Goal: Task Accomplishment & Management: Complete application form

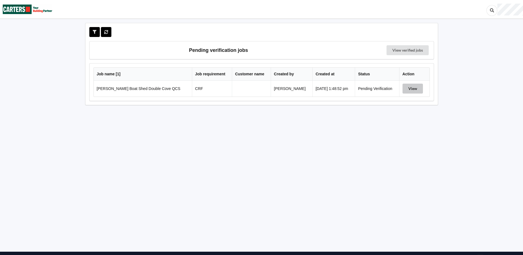
click at [409, 89] on button "View" at bounding box center [413, 89] width 20 height 10
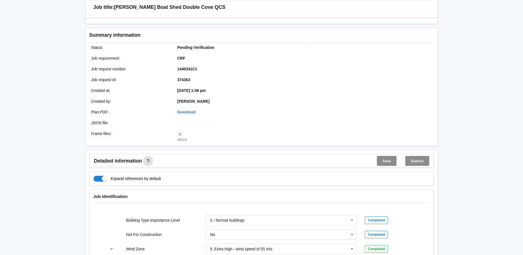
scroll to position [55, 0]
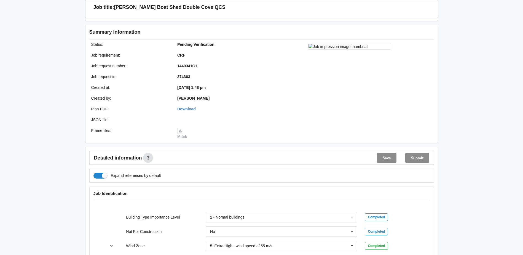
click at [284, 118] on div at bounding box center [350, 91] width 176 height 103
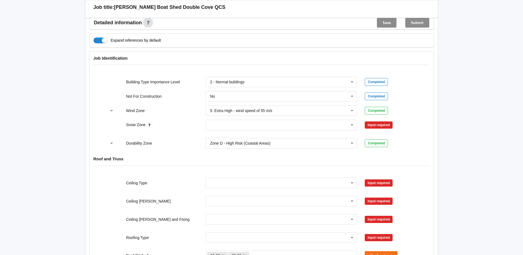
scroll to position [193, 0]
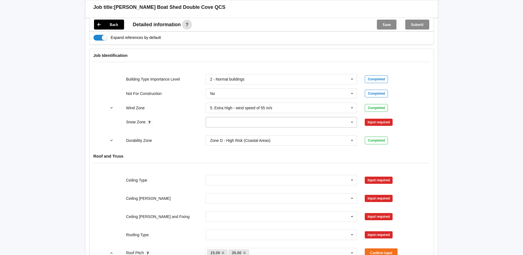
click at [224, 123] on input "text" at bounding box center [281, 122] width 151 height 10
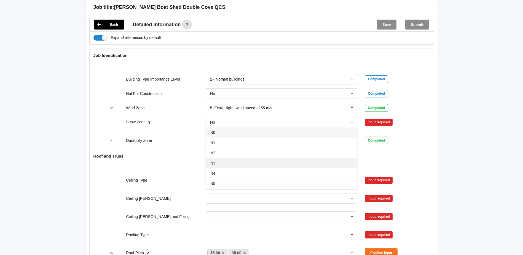
click at [215, 160] on div "N3" at bounding box center [281, 163] width 151 height 10
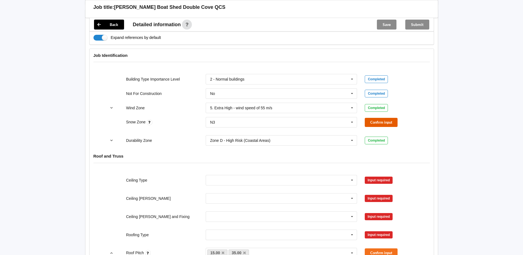
click at [376, 122] on button "Confirm input" at bounding box center [381, 122] width 33 height 9
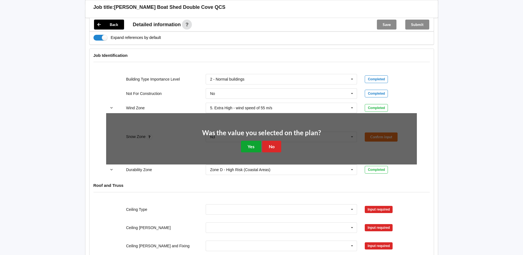
click at [244, 146] on button "Yes" at bounding box center [251, 146] width 20 height 11
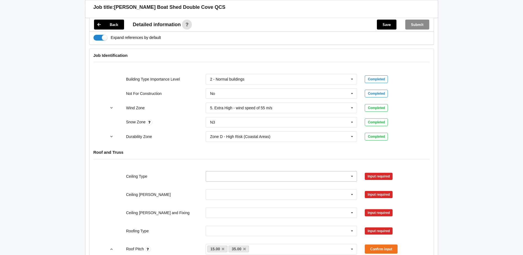
click at [351, 177] on icon at bounding box center [352, 176] width 8 height 10
drag, startPoint x: 219, startPoint y: 207, endPoint x: 223, endPoint y: 205, distance: 3.9
click at [220, 207] on span "12mm Ply" at bounding box center [218, 207] width 17 height 4
click at [371, 176] on button "Confirm input" at bounding box center [381, 175] width 33 height 9
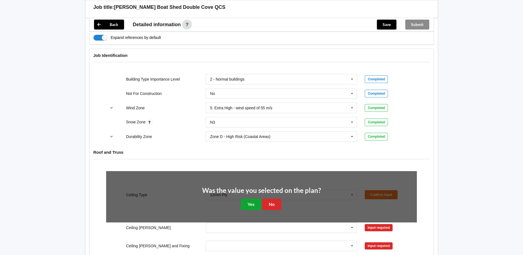
click at [250, 203] on button "Yes" at bounding box center [251, 204] width 20 height 11
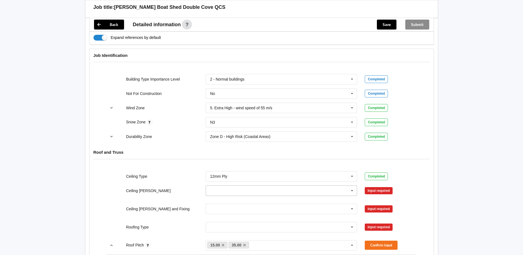
click at [352, 191] on icon at bounding box center [352, 191] width 8 height 10
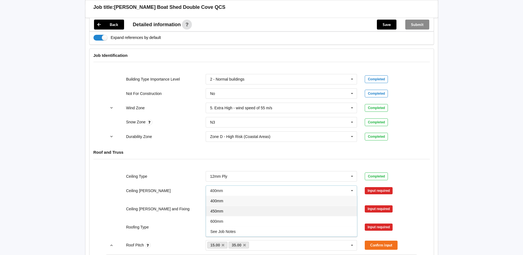
click at [219, 212] on span "450mm" at bounding box center [216, 211] width 13 height 4
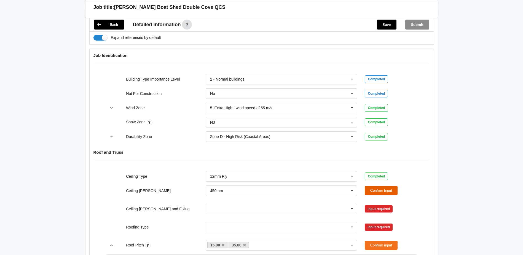
click at [380, 191] on button "Confirm input" at bounding box center [381, 190] width 33 height 9
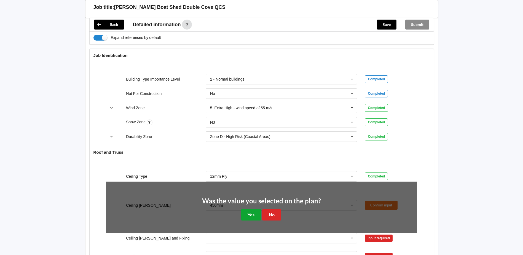
click at [249, 211] on button "Yes" at bounding box center [251, 214] width 20 height 11
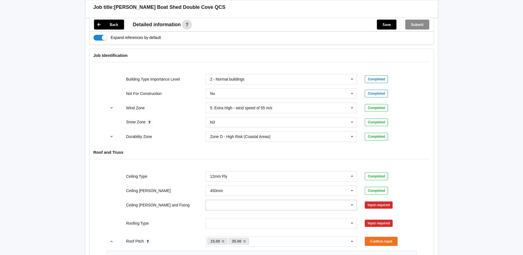
click at [223, 203] on input "text" at bounding box center [281, 205] width 151 height 10
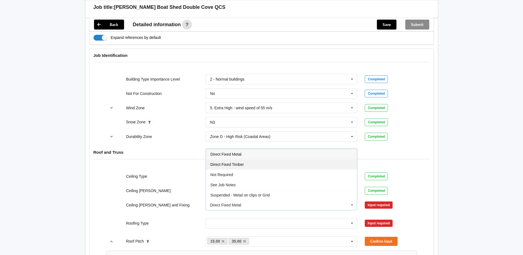
click at [227, 164] on span "Direct Fixed Timber" at bounding box center [226, 164] width 33 height 4
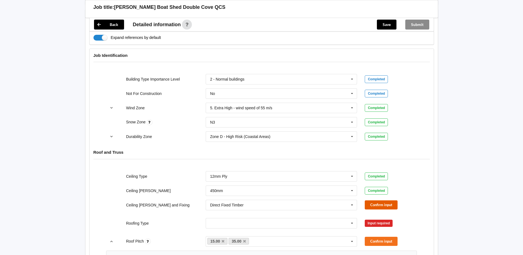
click at [371, 206] on button "Confirm input" at bounding box center [381, 204] width 33 height 9
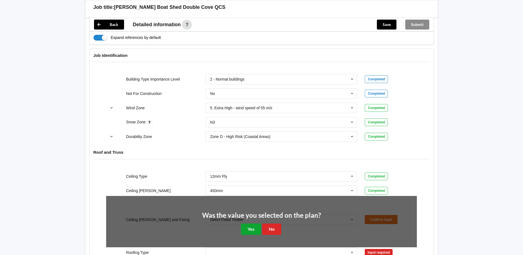
click at [253, 229] on button "Yes" at bounding box center [251, 228] width 20 height 11
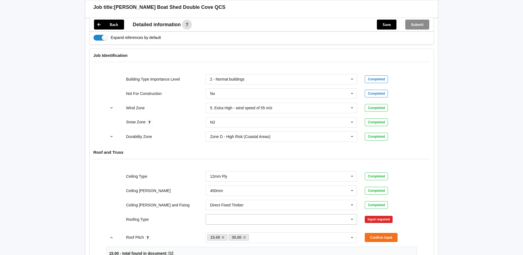
click at [225, 220] on input "text" at bounding box center [281, 219] width 151 height 10
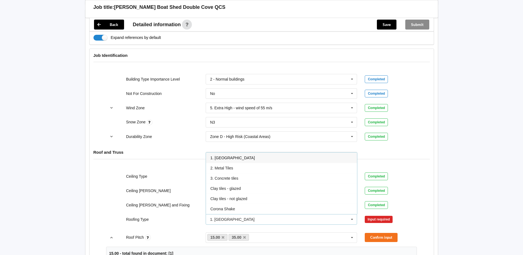
click at [224, 159] on span "1. [GEOGRAPHIC_DATA]" at bounding box center [232, 158] width 44 height 4
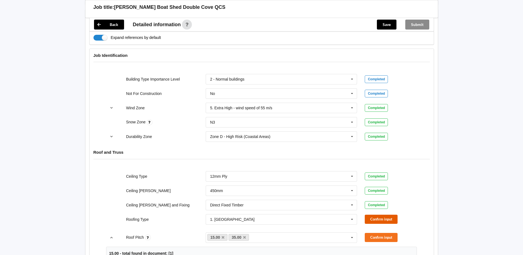
click at [387, 221] on button "Confirm input" at bounding box center [381, 219] width 33 height 9
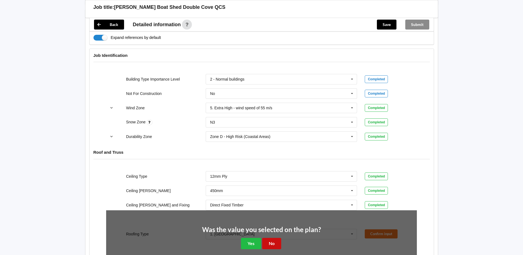
click at [270, 245] on button "No" at bounding box center [271, 243] width 19 height 11
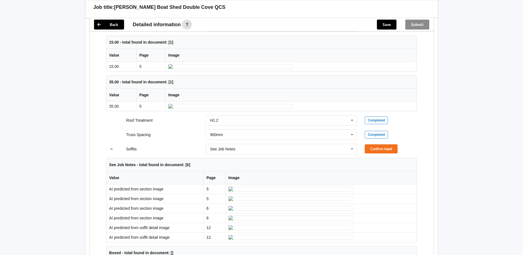
scroll to position [358, 0]
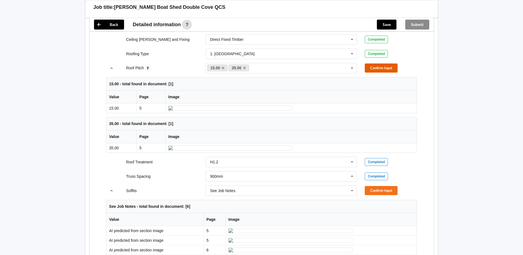
click at [382, 68] on button "Confirm input" at bounding box center [381, 67] width 33 height 9
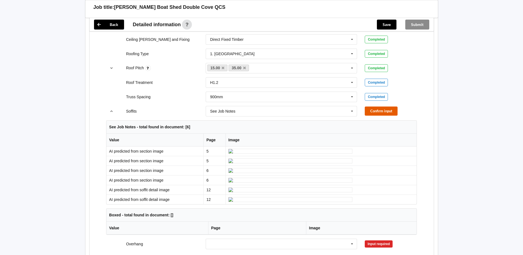
click at [379, 111] on button "Confirm input" at bounding box center [381, 110] width 33 height 9
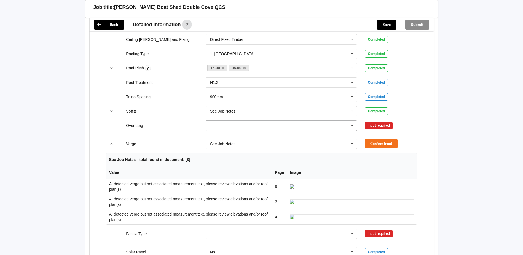
click at [352, 128] on icon at bounding box center [352, 125] width 8 height 10
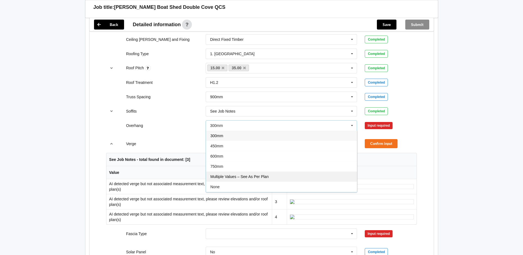
click at [265, 177] on span "Multiple Values – See As Per Plan" at bounding box center [239, 176] width 58 height 4
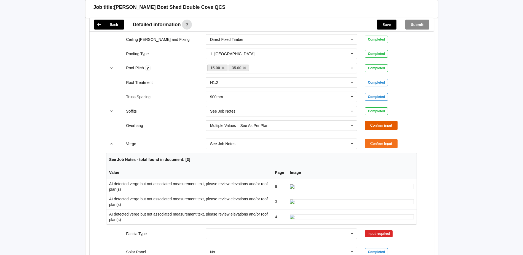
click at [382, 125] on button "Confirm input" at bounding box center [381, 125] width 33 height 9
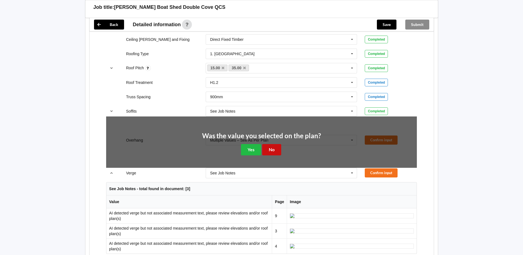
click at [271, 150] on button "No" at bounding box center [271, 149] width 19 height 11
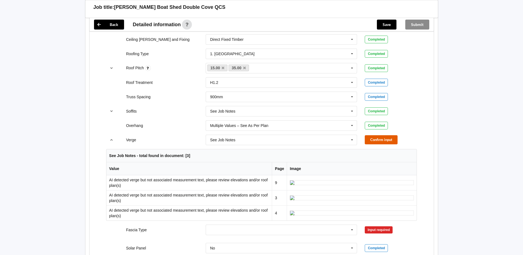
click at [376, 140] on button "Confirm input" at bounding box center [381, 139] width 33 height 9
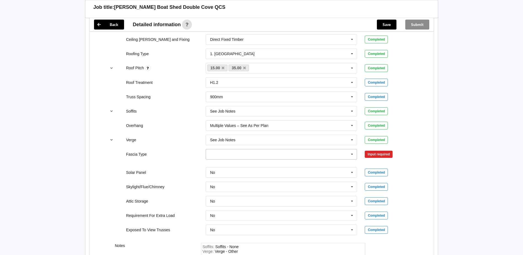
drag, startPoint x: 352, startPoint y: 154, endPoint x: 349, endPoint y: 158, distance: 5.3
click at [352, 154] on icon at bounding box center [352, 154] width 8 height 10
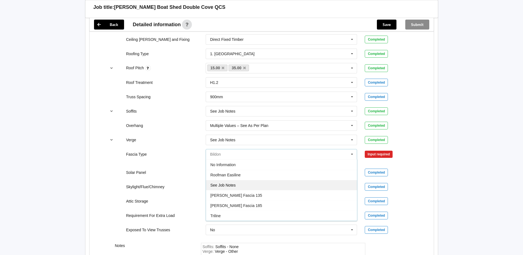
scroll to position [386, 0]
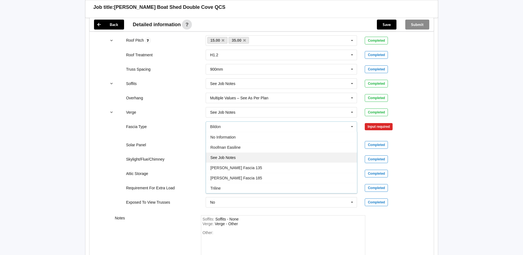
click at [231, 158] on span "See Job Notes" at bounding box center [222, 157] width 25 height 4
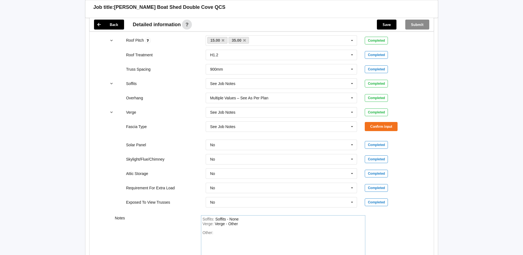
click at [222, 231] on div "Other:" at bounding box center [283, 249] width 161 height 39
click at [378, 124] on button "Confirm input" at bounding box center [381, 126] width 33 height 9
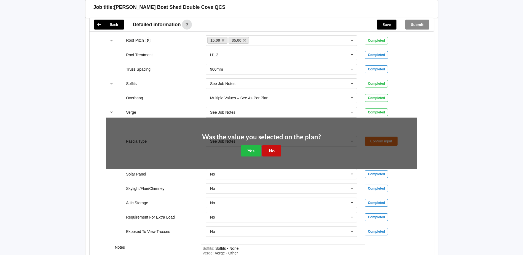
click at [269, 149] on button "No" at bounding box center [271, 150] width 19 height 11
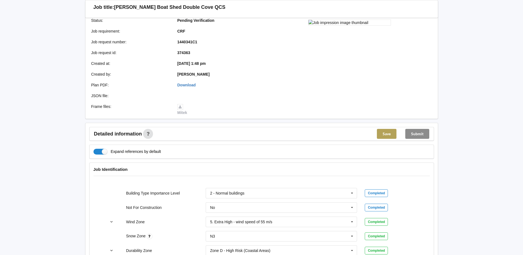
click at [388, 135] on button "Save" at bounding box center [387, 134] width 20 height 10
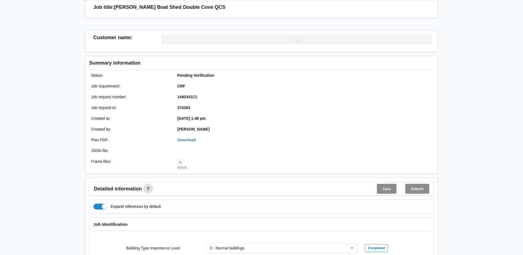
scroll to position [79, 0]
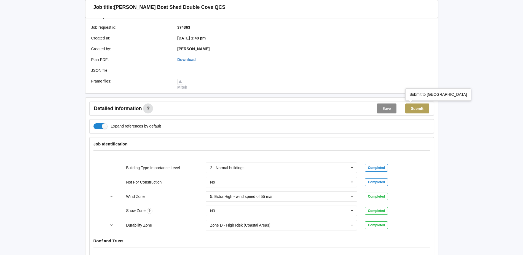
click at [413, 109] on button "Submit" at bounding box center [417, 108] width 24 height 10
